Goal: Task Accomplishment & Management: Manage account settings

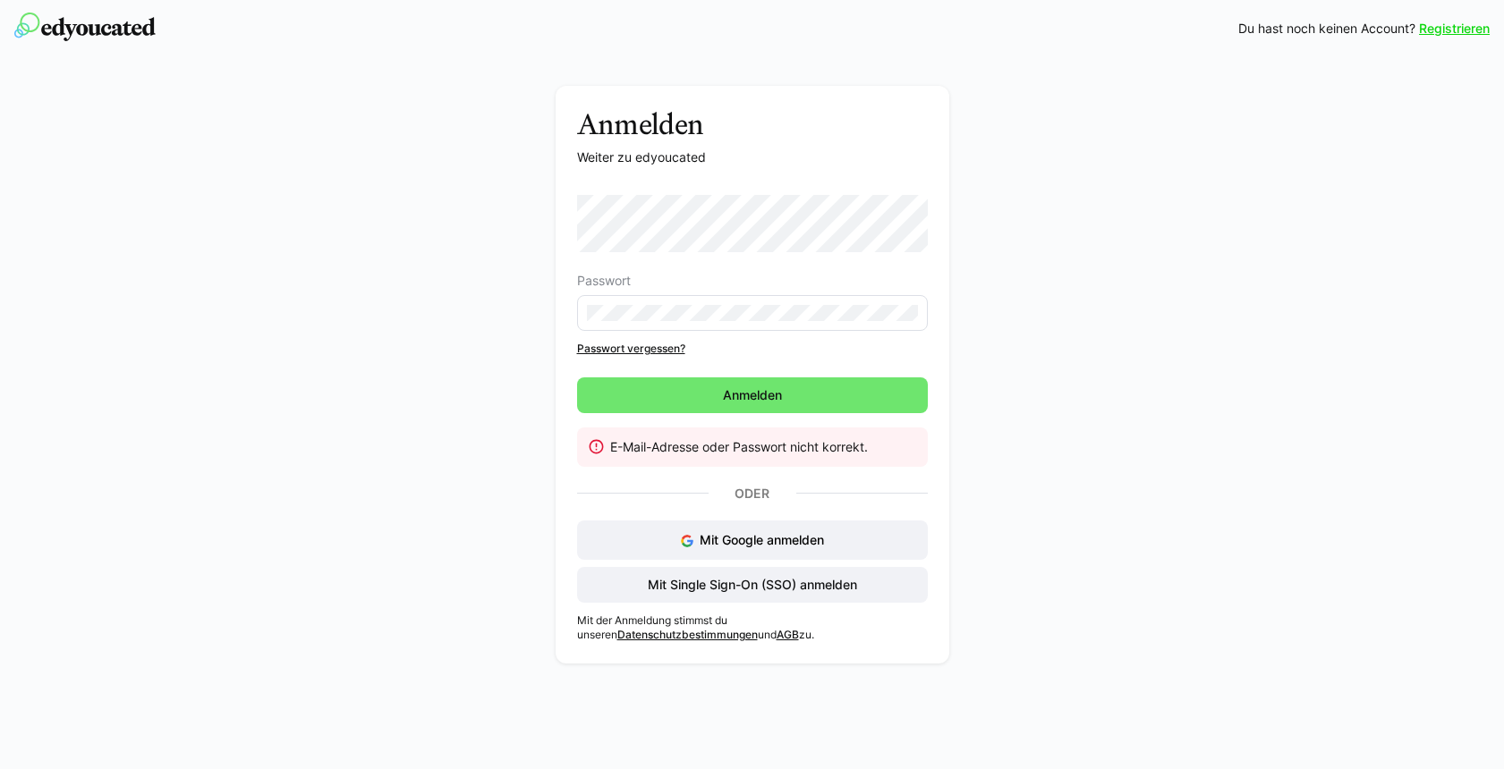
click at [642, 346] on link "Passwort vergessen?" at bounding box center [752, 349] width 351 height 14
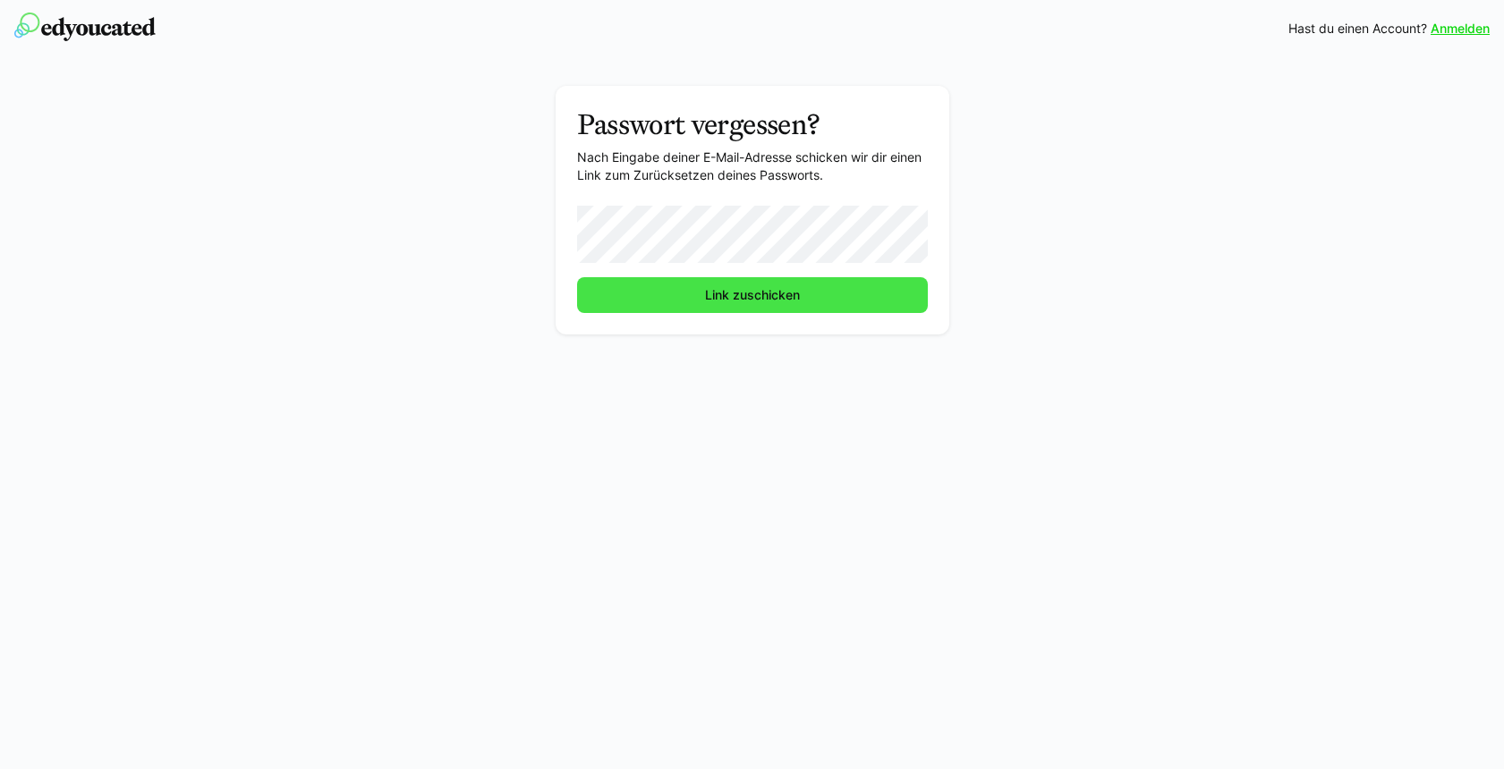
click at [577, 277] on button "Link zuschicken" at bounding box center [752, 295] width 351 height 36
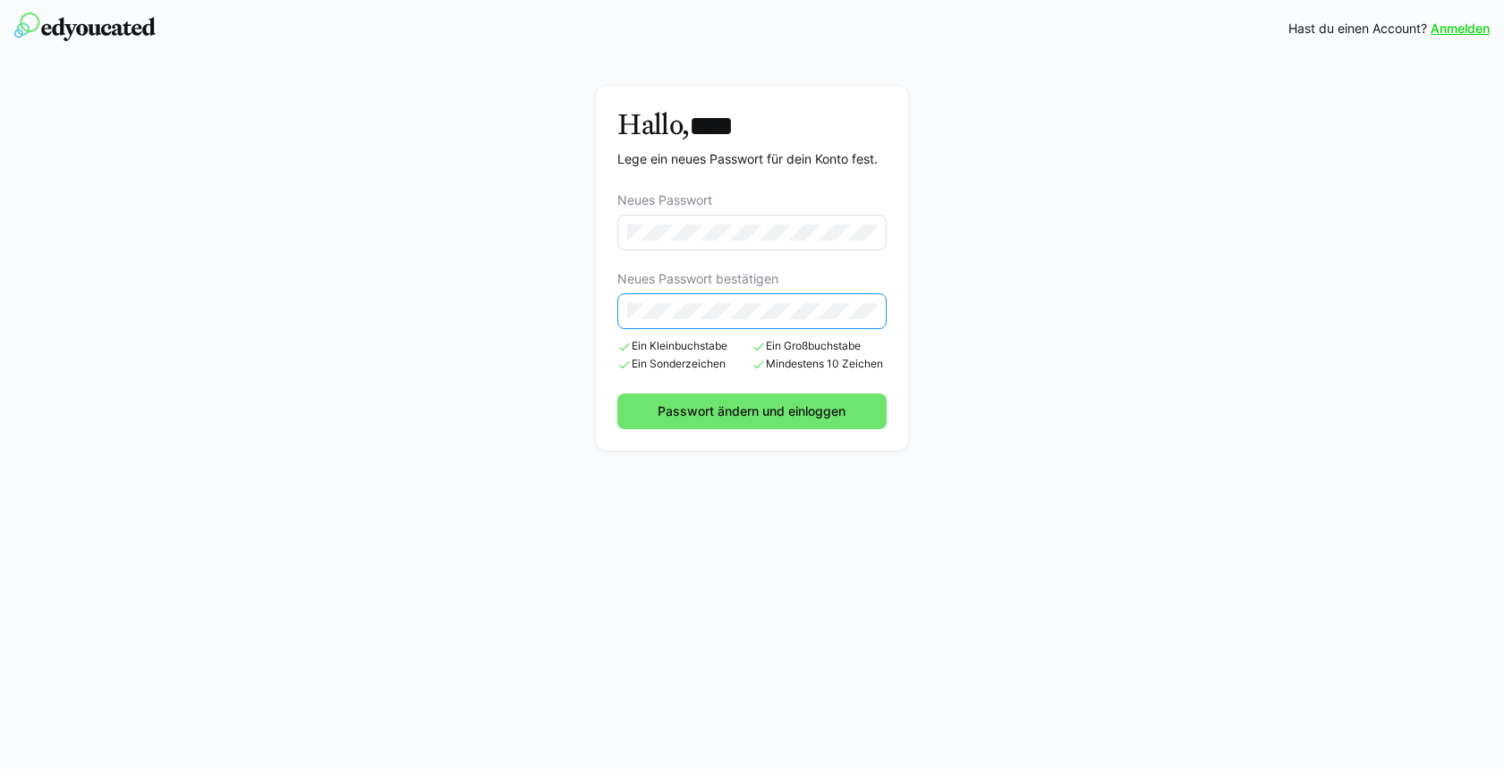
click at [617, 394] on button "Passwort ändern und einloggen" at bounding box center [751, 412] width 268 height 36
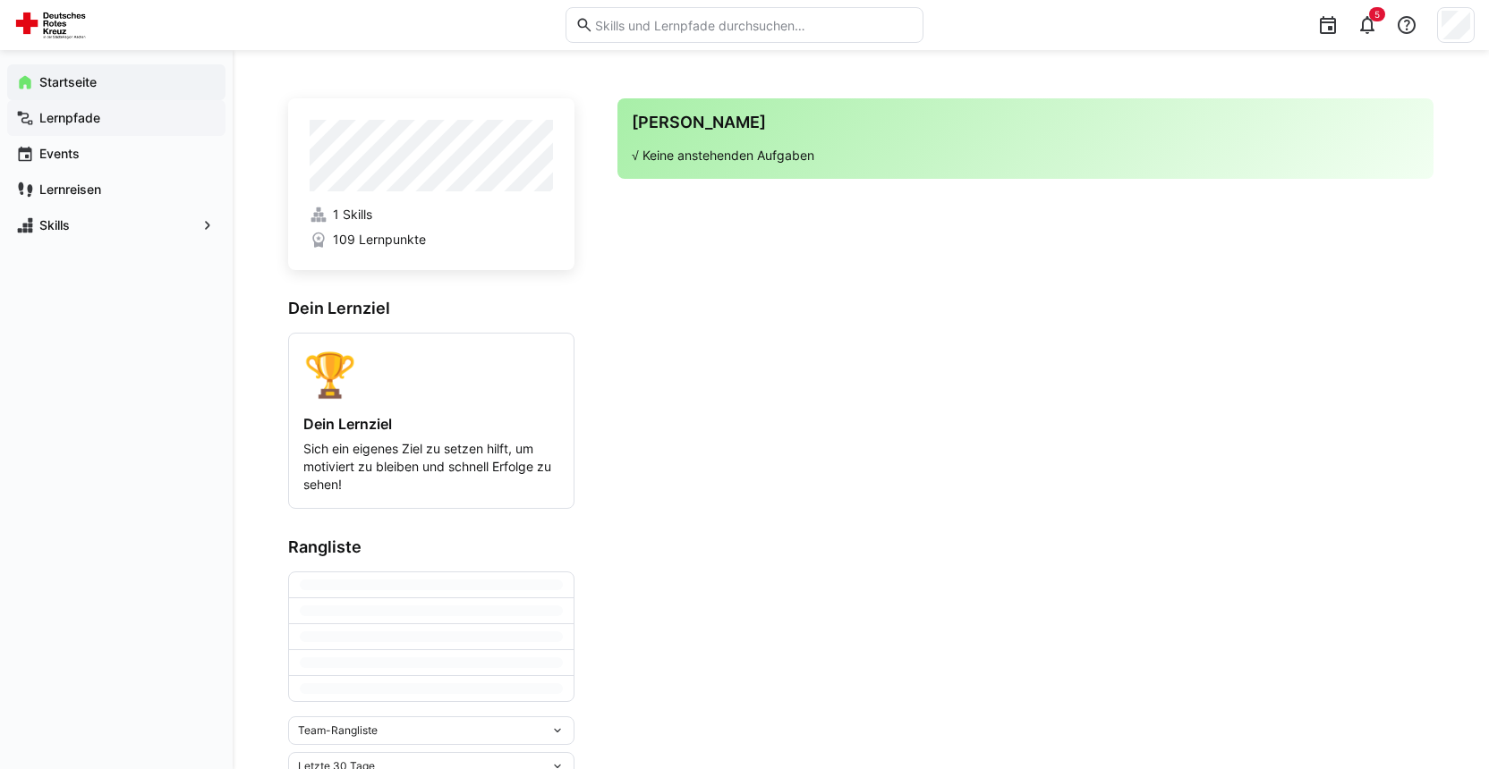
click at [0, 0] on app-navigation-label "Lernpfade" at bounding box center [0, 0] width 0 height 0
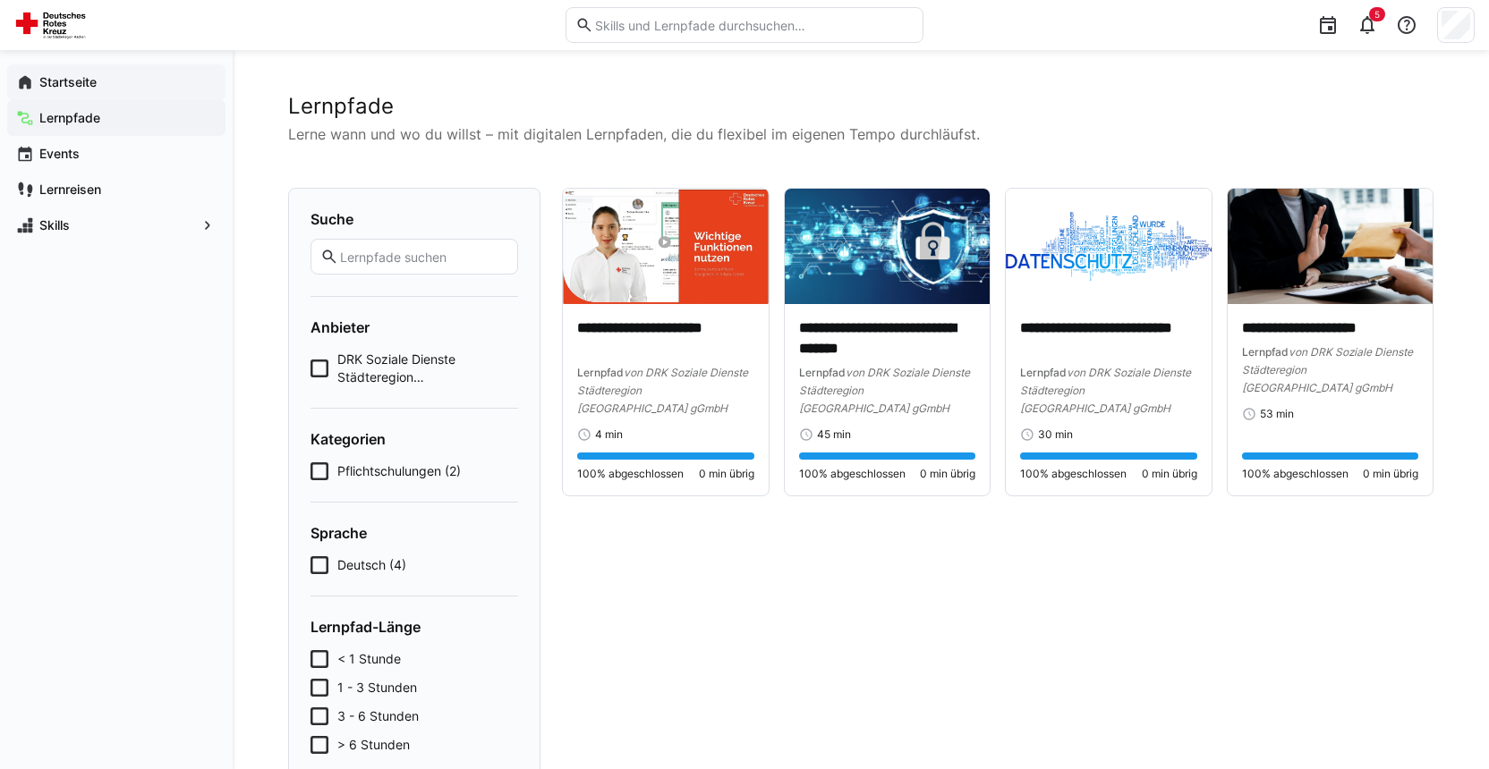
click at [0, 0] on app-navigation-label "Startseite" at bounding box center [0, 0] width 0 height 0
